Goal: Task Accomplishment & Management: Use online tool/utility

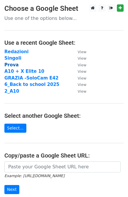
click at [8, 66] on strong "Prova" at bounding box center [11, 64] width 14 height 5
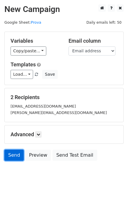
click at [11, 157] on link "Send" at bounding box center [13, 155] width 19 height 11
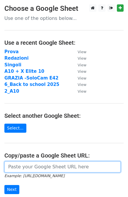
click at [31, 166] on input "url" at bounding box center [62, 166] width 116 height 11
paste input "[URL][DOMAIN_NAME]"
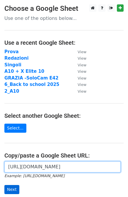
type input "[URL][DOMAIN_NAME]"
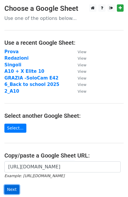
click at [7, 188] on input "Next" at bounding box center [11, 189] width 15 height 9
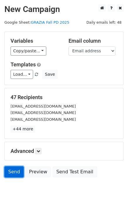
click at [15, 169] on link "Send" at bounding box center [13, 171] width 19 height 11
